Goal: Task Accomplishment & Management: Use online tool/utility

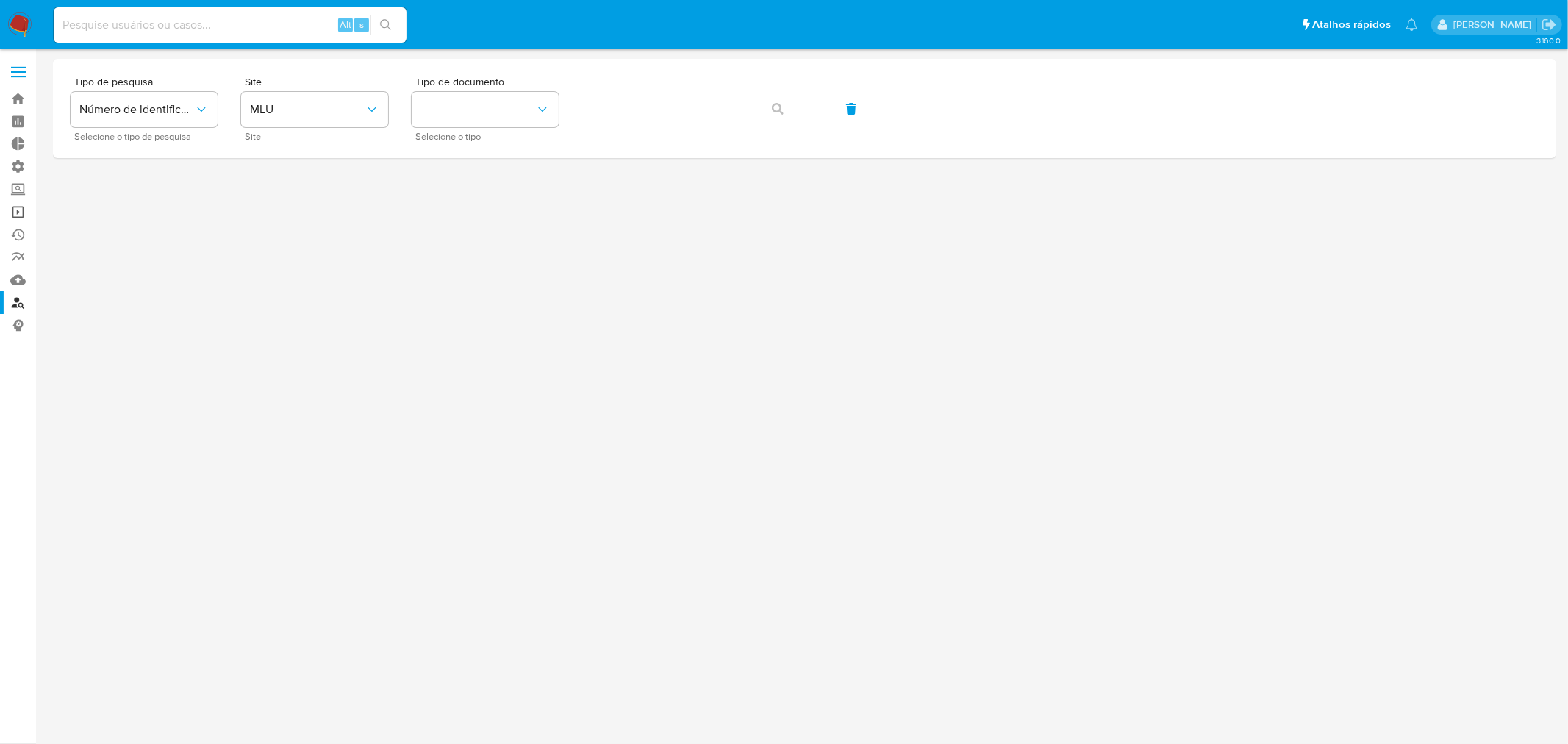
click at [19, 209] on link "Operações em massa" at bounding box center [88, 212] width 175 height 23
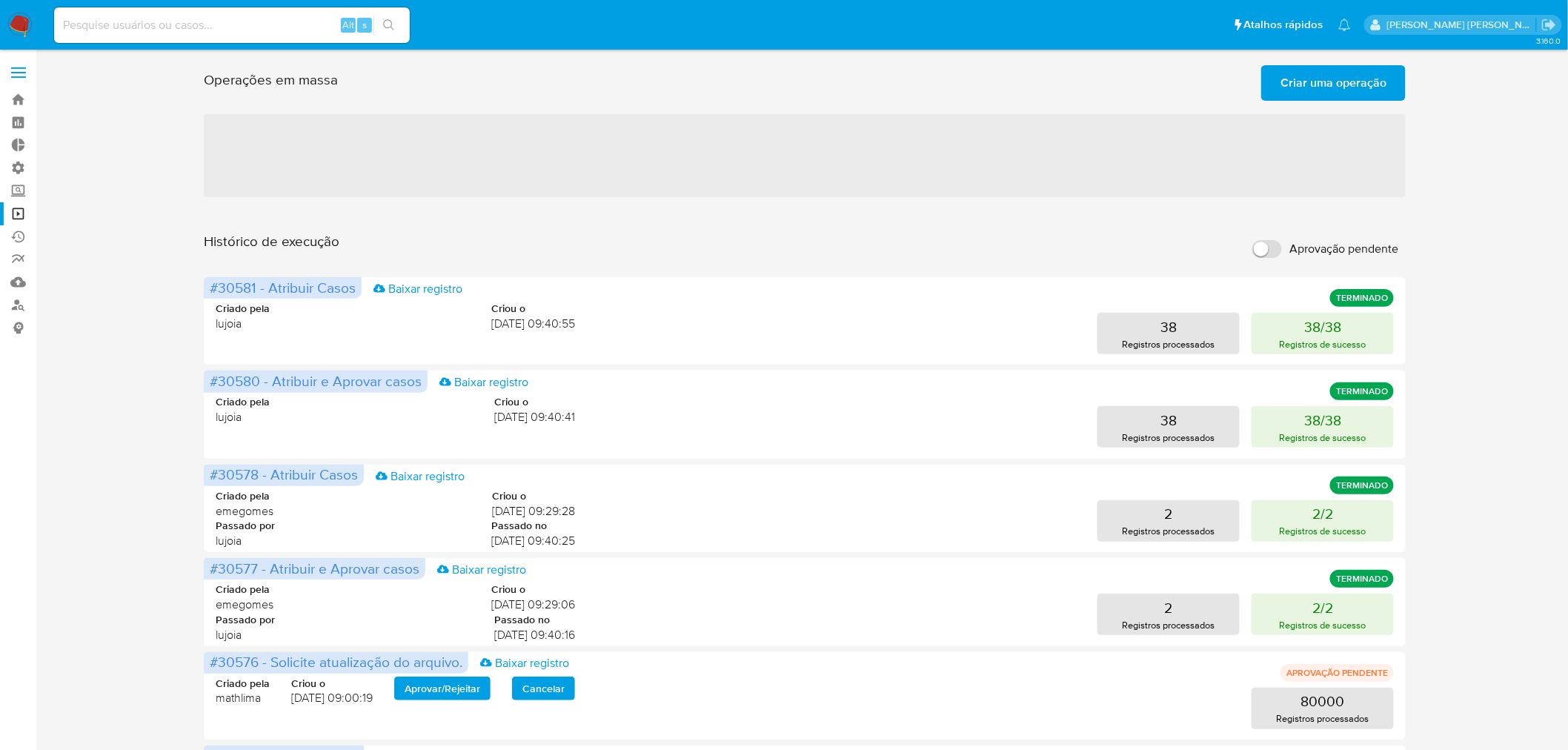
click at [1278, 245] on input "Aprovação pendente" at bounding box center [1267, 248] width 29 height 18
checkbox input "true"
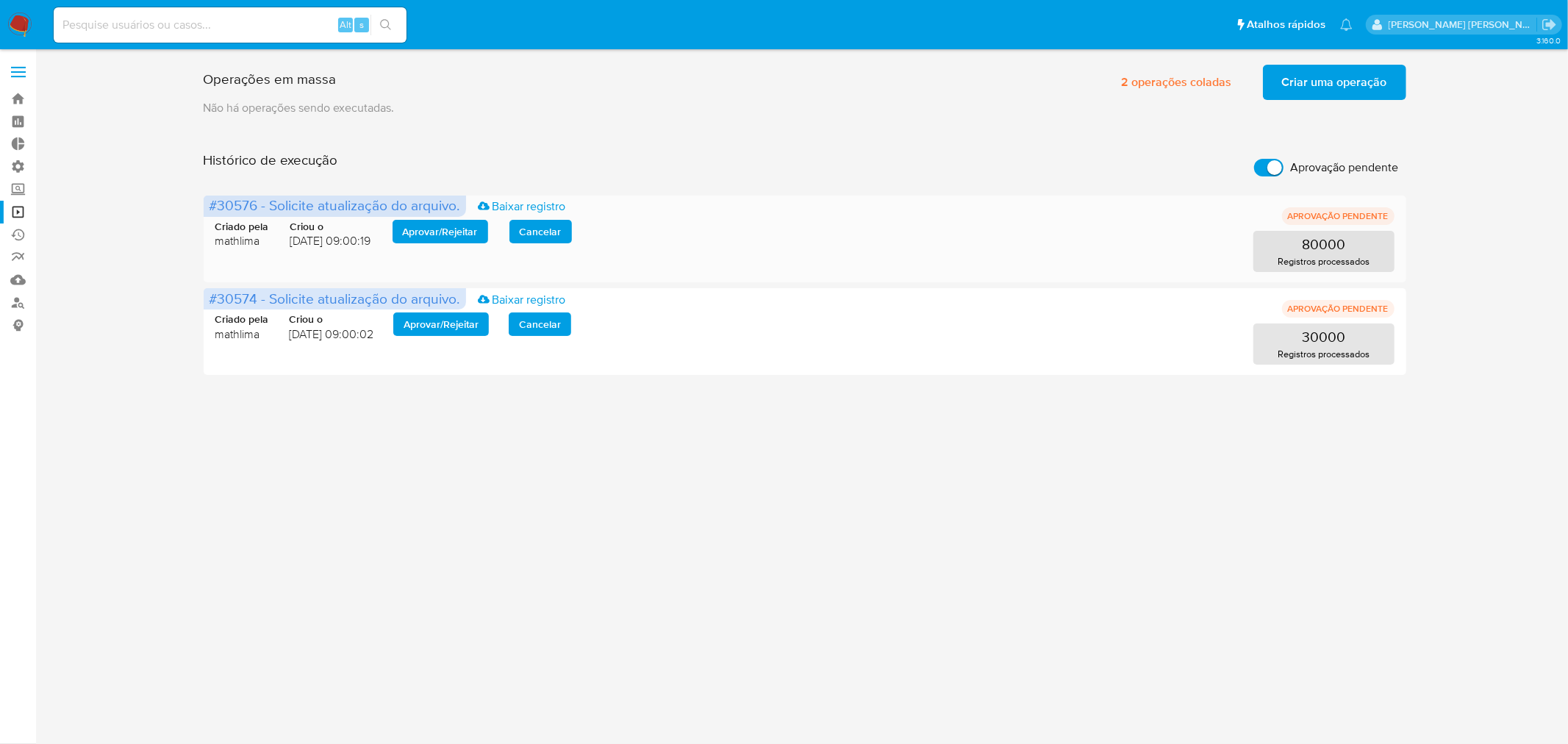
click at [446, 225] on span "Aprovar / Rejeitar" at bounding box center [441, 231] width 75 height 21
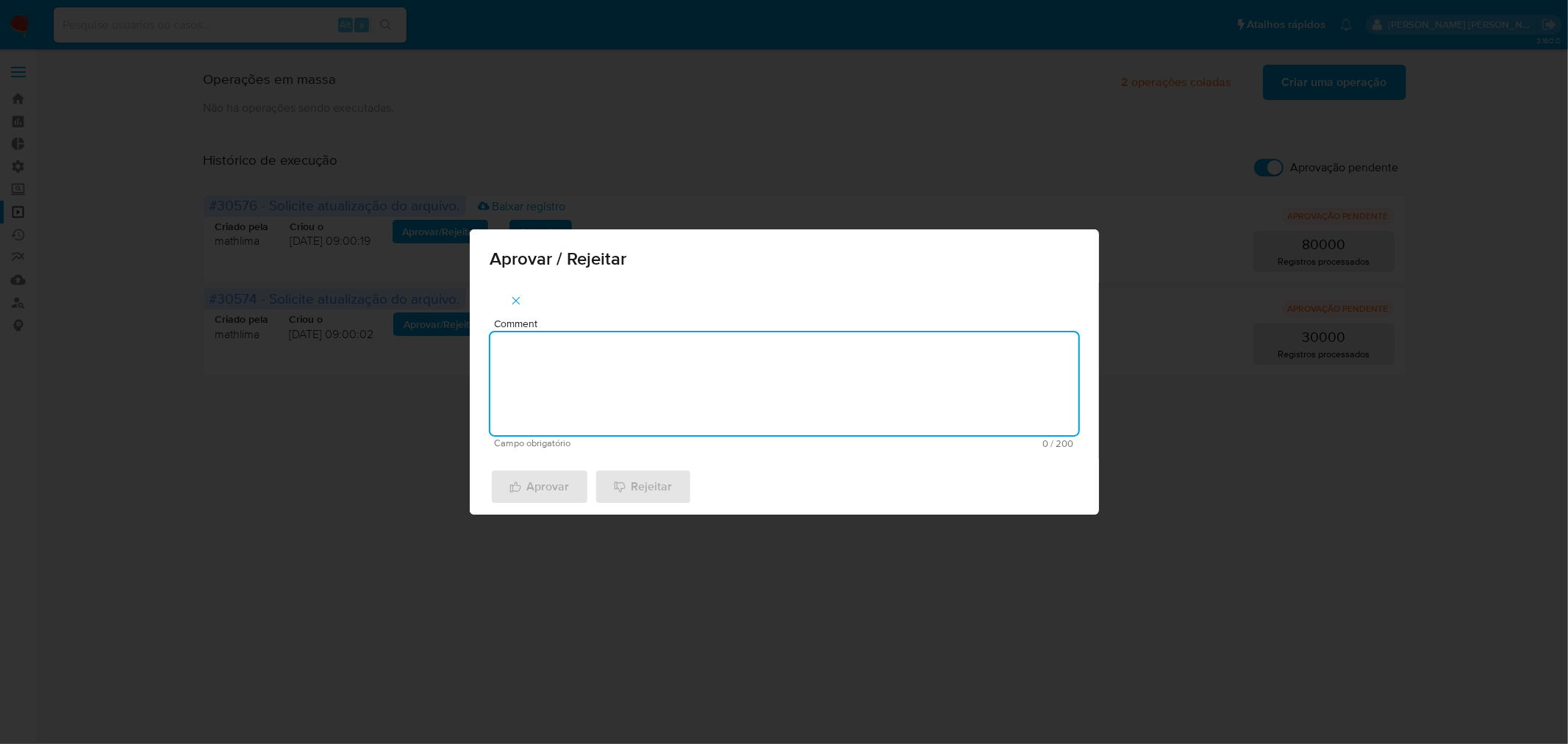
click at [535, 368] on textarea "Comment" at bounding box center [784, 383] width 588 height 103
click at [547, 350] on textarea "atualização cadastral 2025" at bounding box center [784, 383] width 588 height 103
click at [547, 351] on textarea "atualização cadastral 2025" at bounding box center [784, 383] width 588 height 103
type textarea "atualização cadastral 2025"
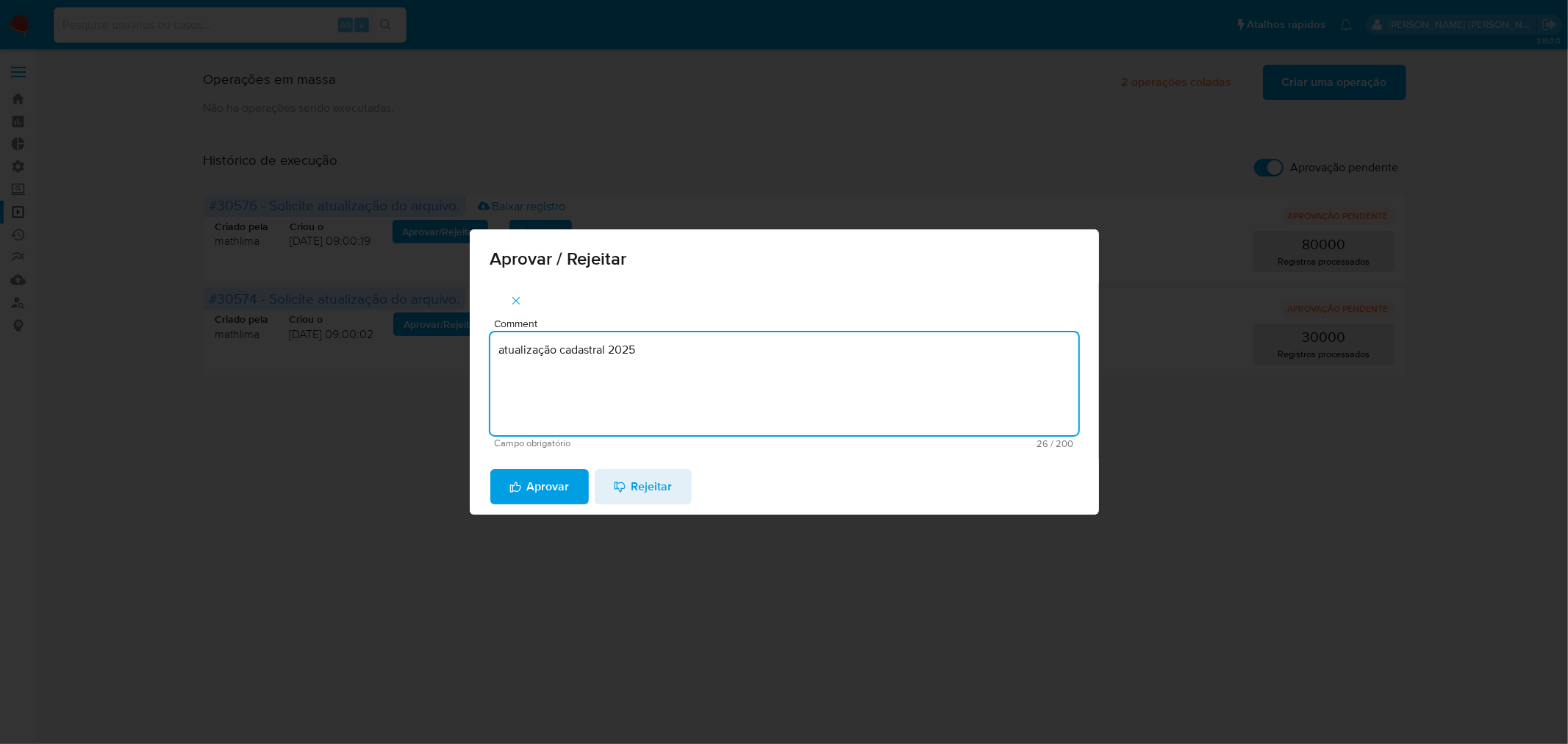
click at [542, 481] on span "Aprovar" at bounding box center [540, 486] width 60 height 33
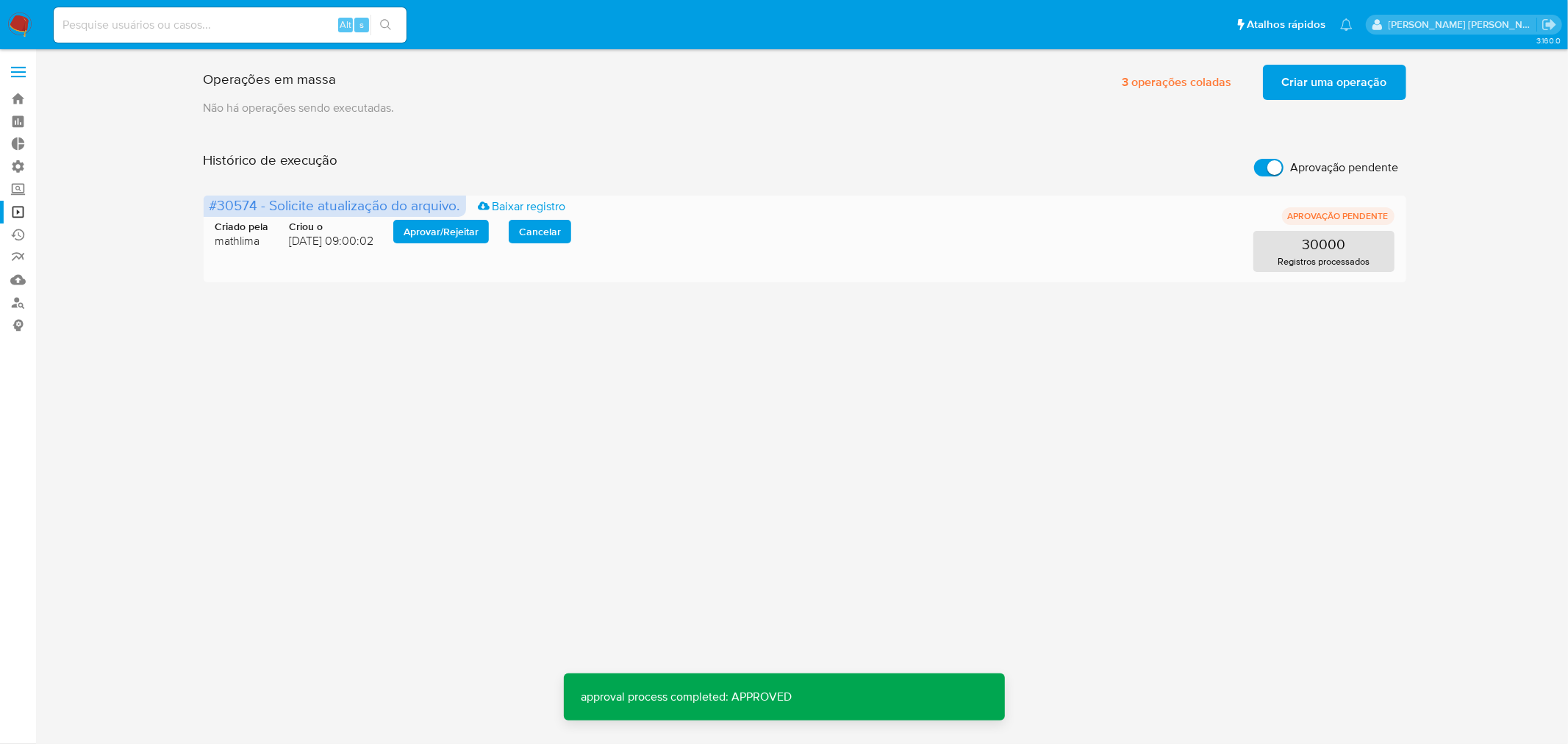
click at [435, 231] on span "Aprovar / Rejeitar" at bounding box center [441, 231] width 75 height 21
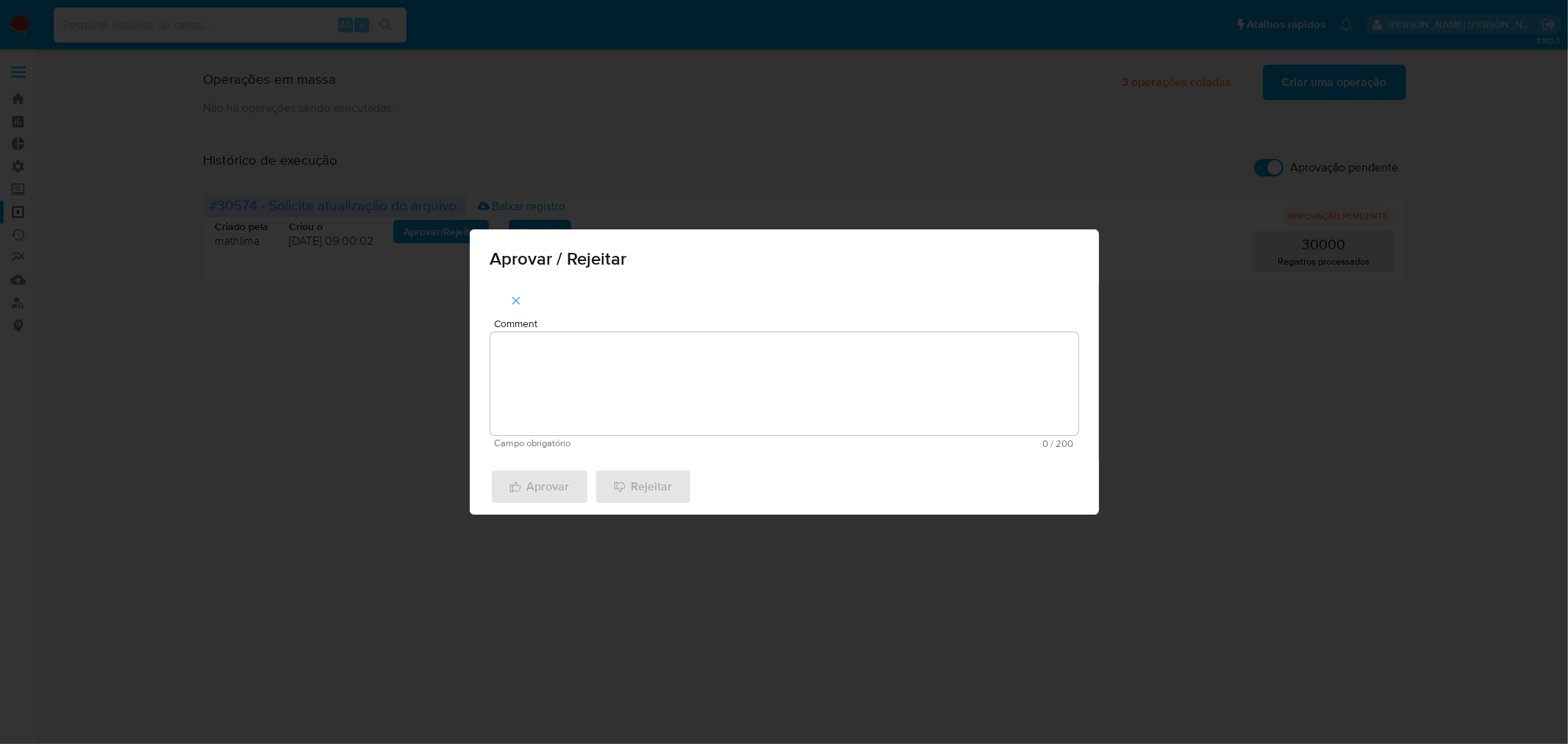
click at [552, 369] on textarea "Comment" at bounding box center [784, 383] width 588 height 103
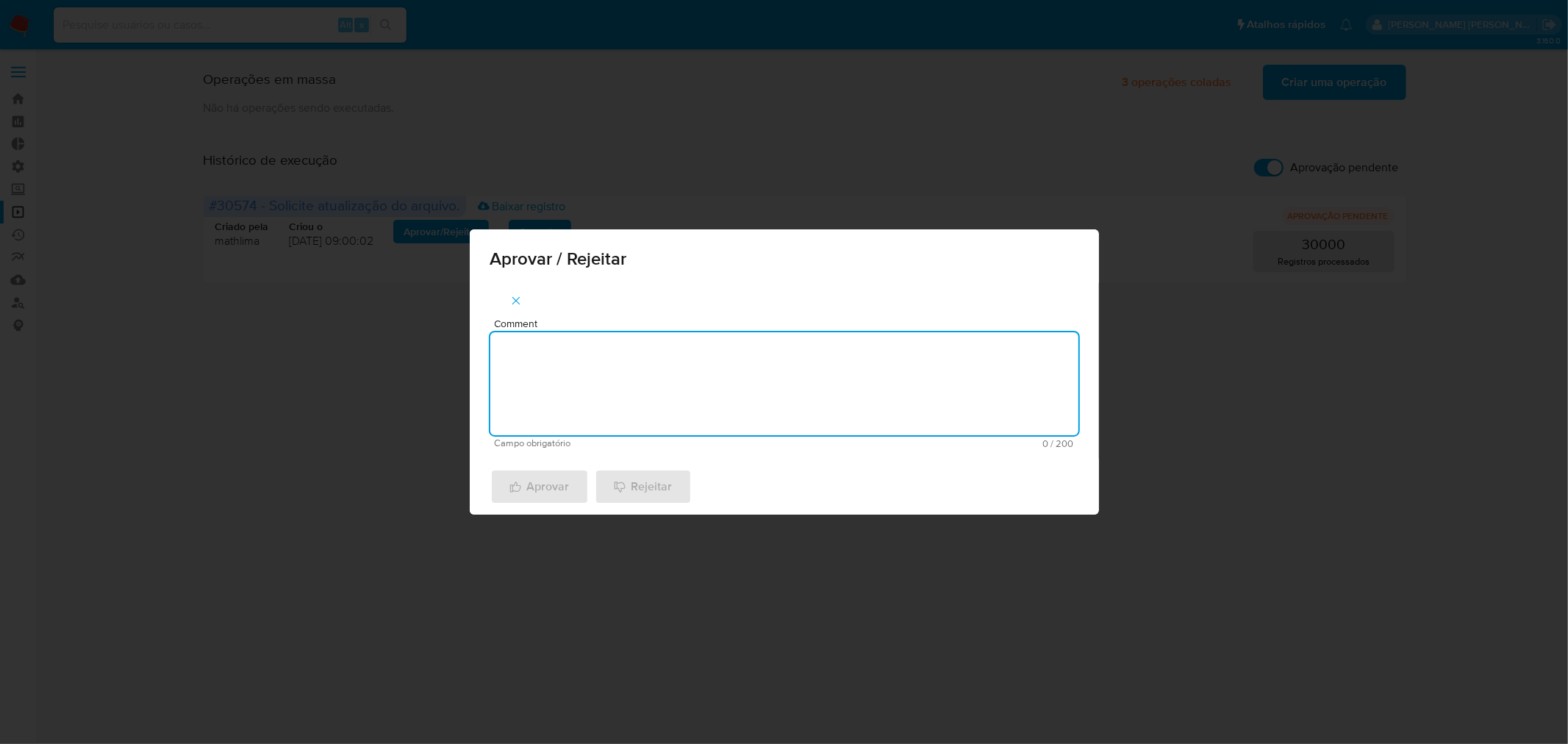
paste textarea "atualização cadastral 2025"
type textarea "atualização cadastral 2025"
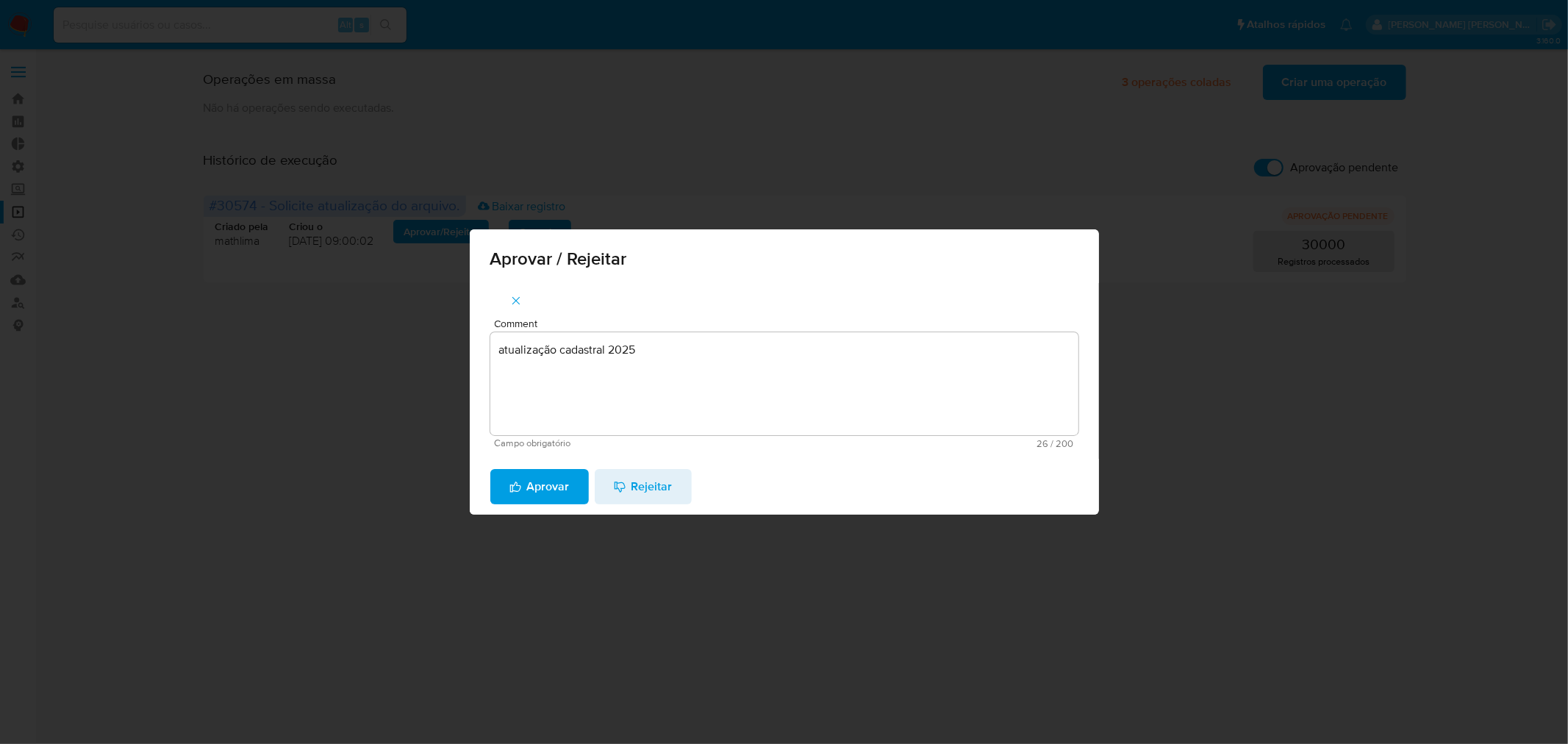
click at [532, 485] on span "Aprovar" at bounding box center [540, 486] width 60 height 33
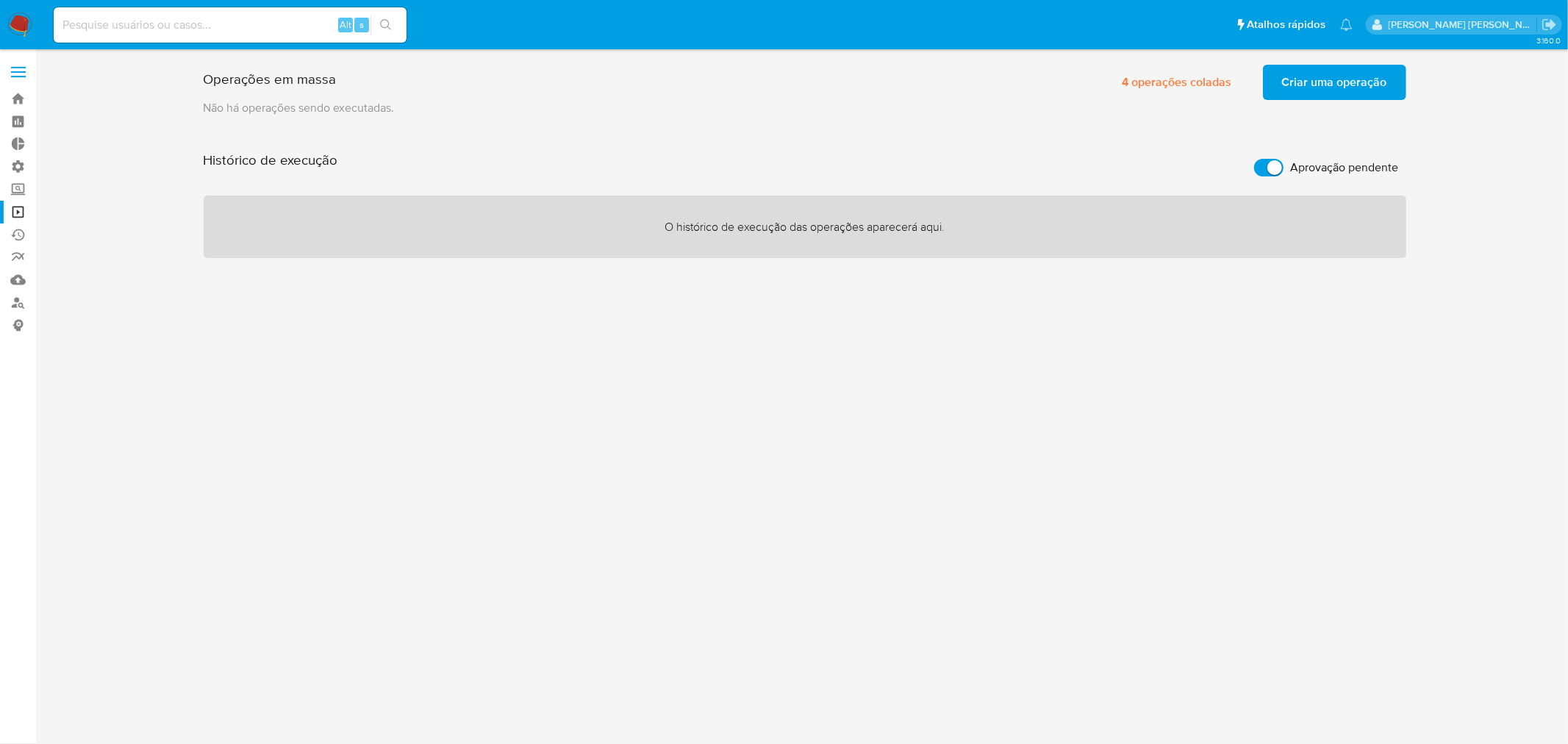
click at [729, 403] on div "3.160.0" at bounding box center [804, 396] width 1504 height 676
